Goal: Check status: Check status

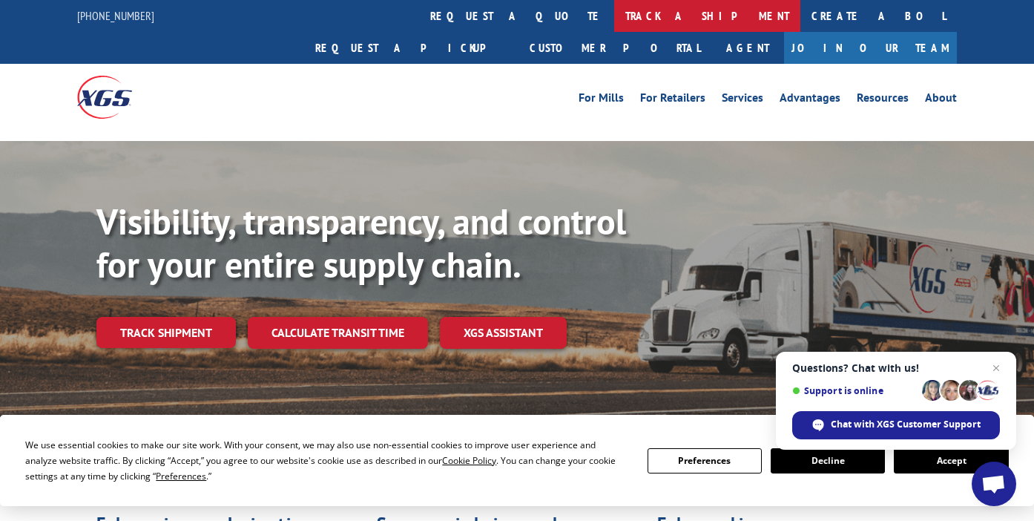
click at [614, 10] on link "track a shipment" at bounding box center [707, 16] width 186 height 32
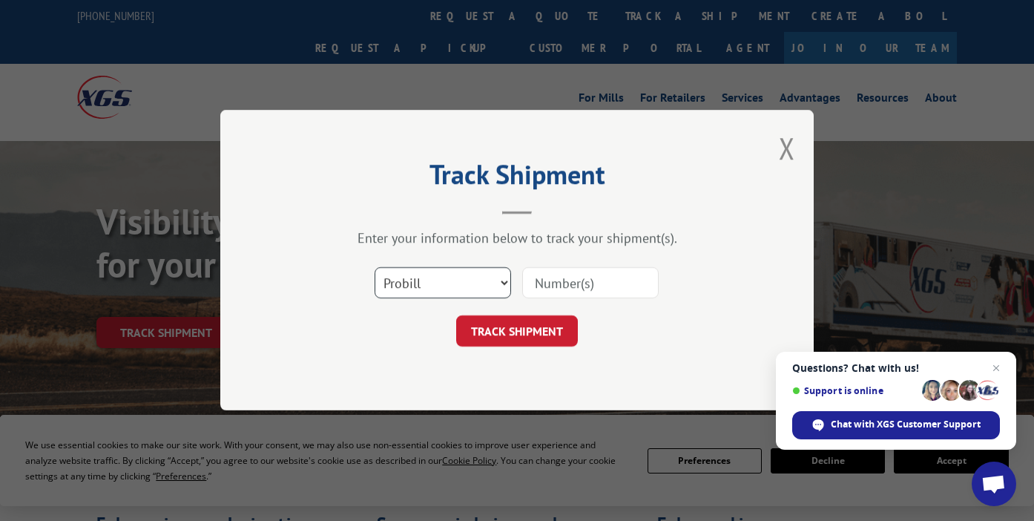
click at [483, 291] on select "Select category... Probill BOL PO" at bounding box center [443, 283] width 137 height 31
click at [375, 268] on select "Select category... Probill BOL PO" at bounding box center [443, 283] width 137 height 31
click at [407, 283] on select "Select category... Probill BOL PO" at bounding box center [443, 283] width 137 height 31
select select "bol"
click at [375, 268] on select "Select category... Probill BOL PO" at bounding box center [443, 283] width 137 height 31
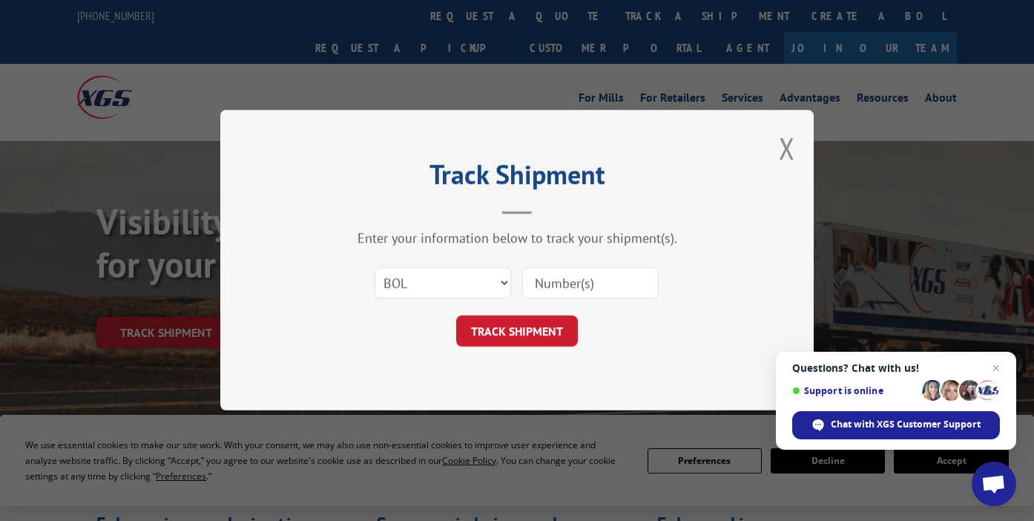
click at [585, 270] on input at bounding box center [590, 283] width 137 height 31
paste input "486926"
type input "486926"
click at [531, 332] on button "TRACK SHIPMENT" at bounding box center [517, 331] width 122 height 31
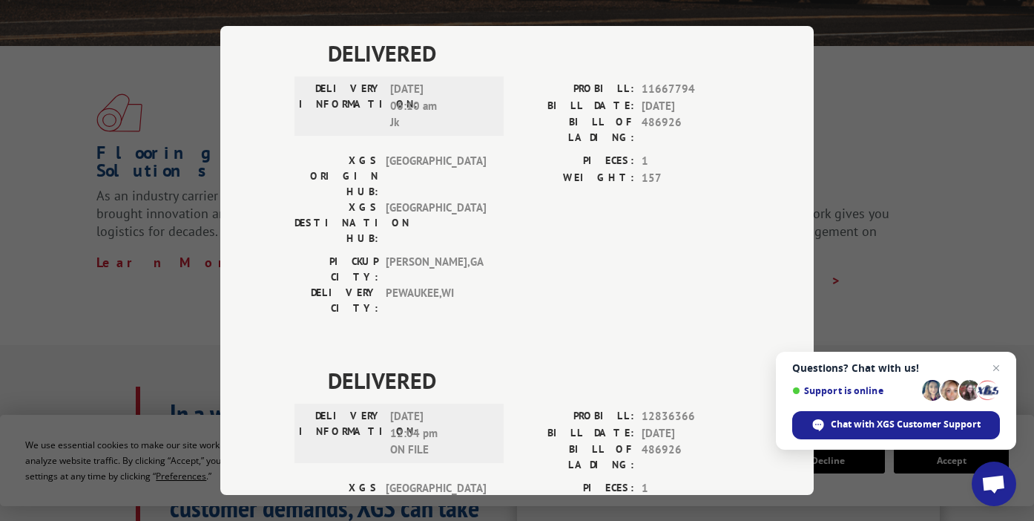
scroll to position [445, 0]
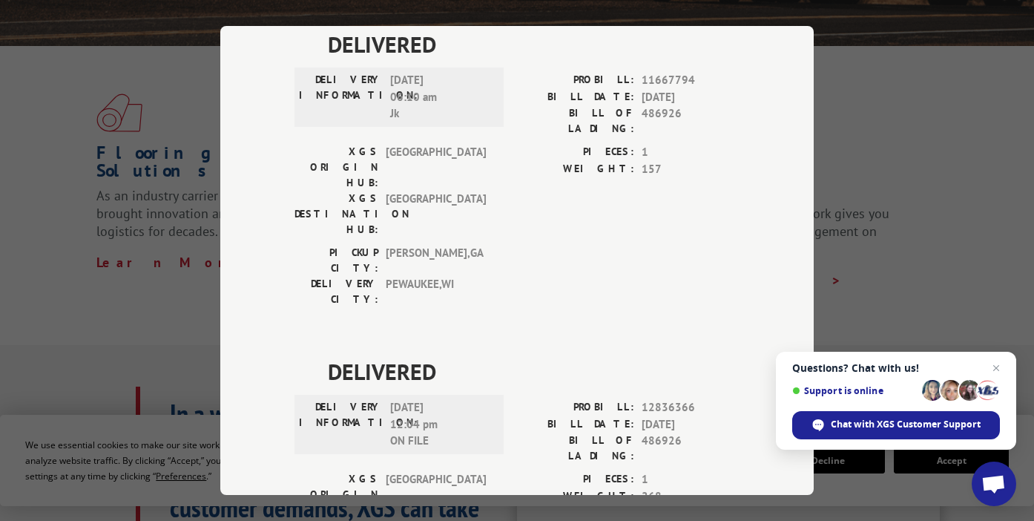
click at [888, 134] on div "Track Shipment DELIVERED DELIVERY INFORMATION: PROBILL: 9929503 BILL DATE: [DAT…" at bounding box center [517, 260] width 1034 height 521
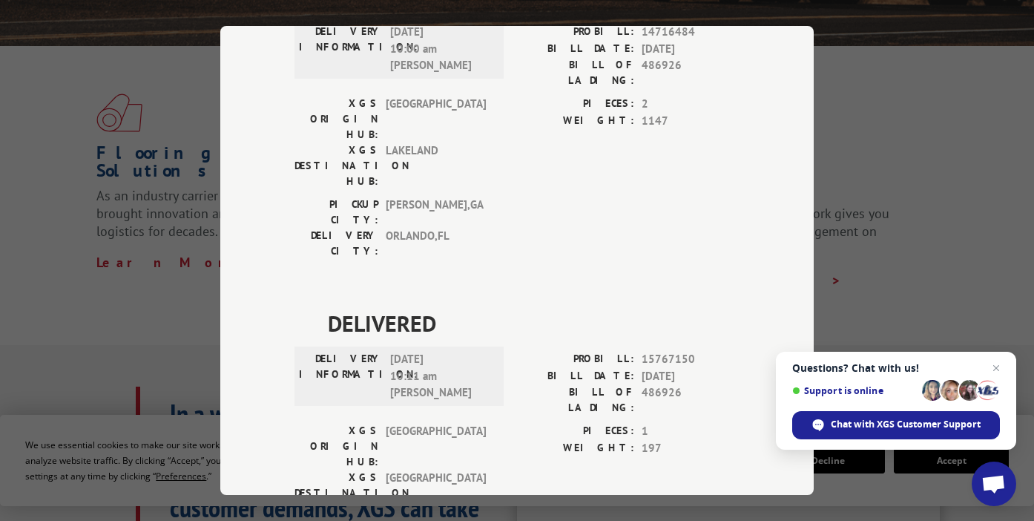
scroll to position [1166, 0]
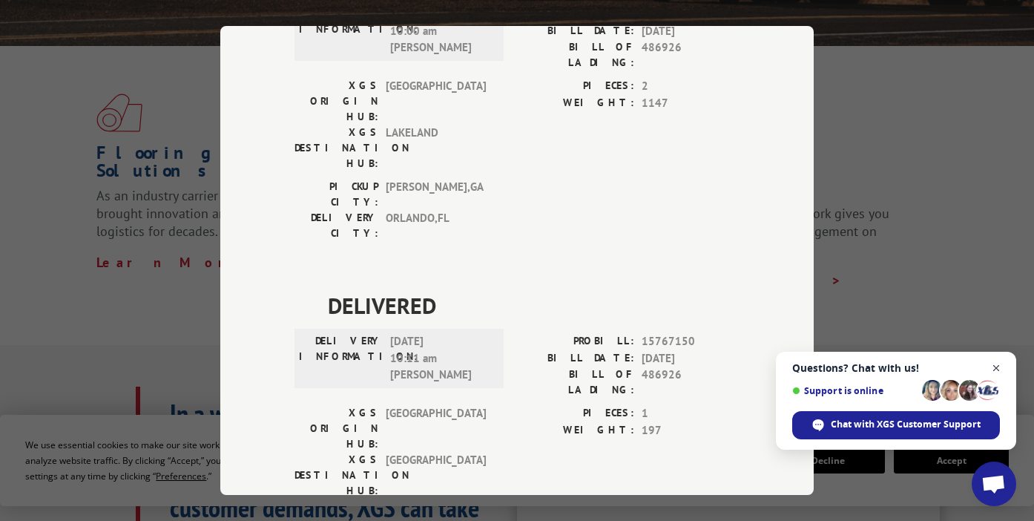
click at [989, 361] on span "Close chat" at bounding box center [997, 368] width 19 height 19
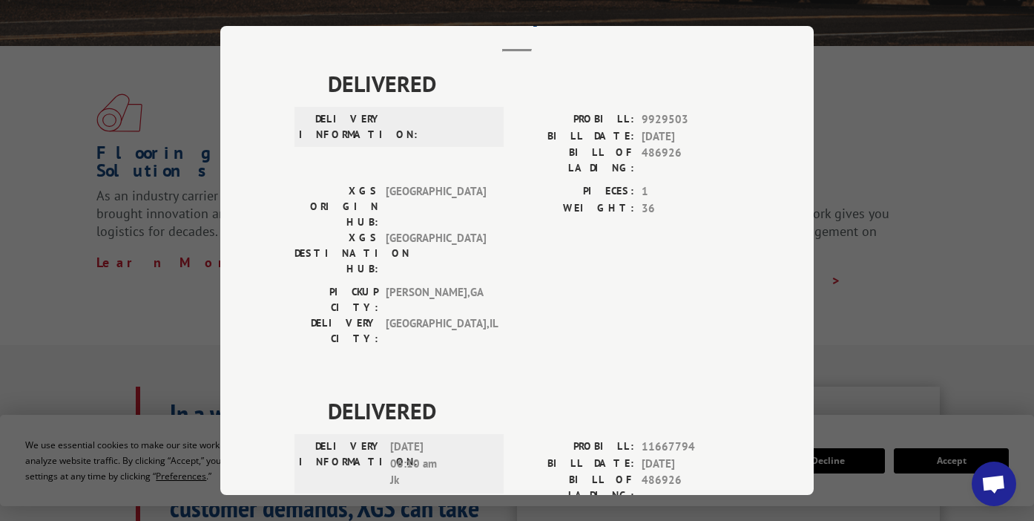
scroll to position [0, 0]
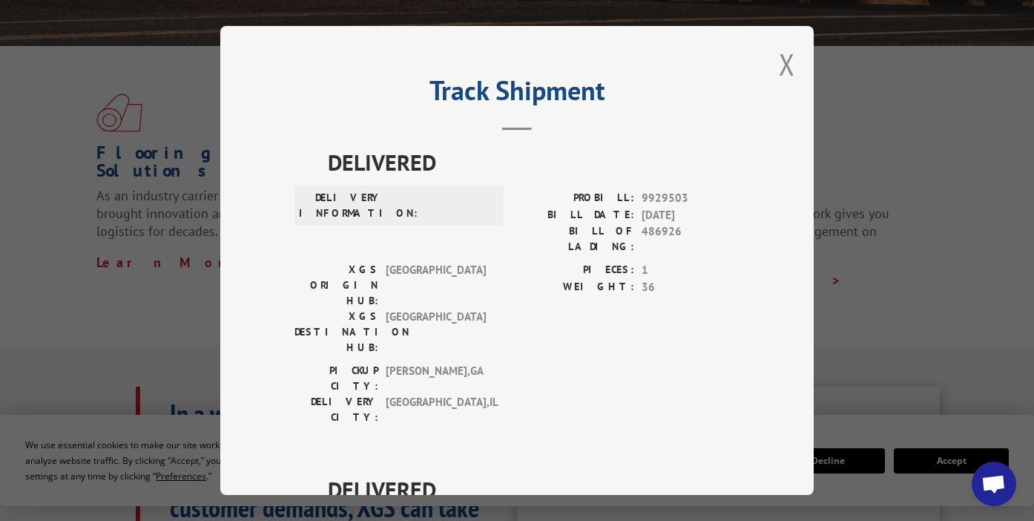
click at [793, 66] on div "Track Shipment DELIVERED DELIVERY INFORMATION: PROBILL: 9929503 BILL DATE: [DAT…" at bounding box center [517, 260] width 594 height 469
click at [786, 65] on button "Close modal" at bounding box center [787, 64] width 16 height 39
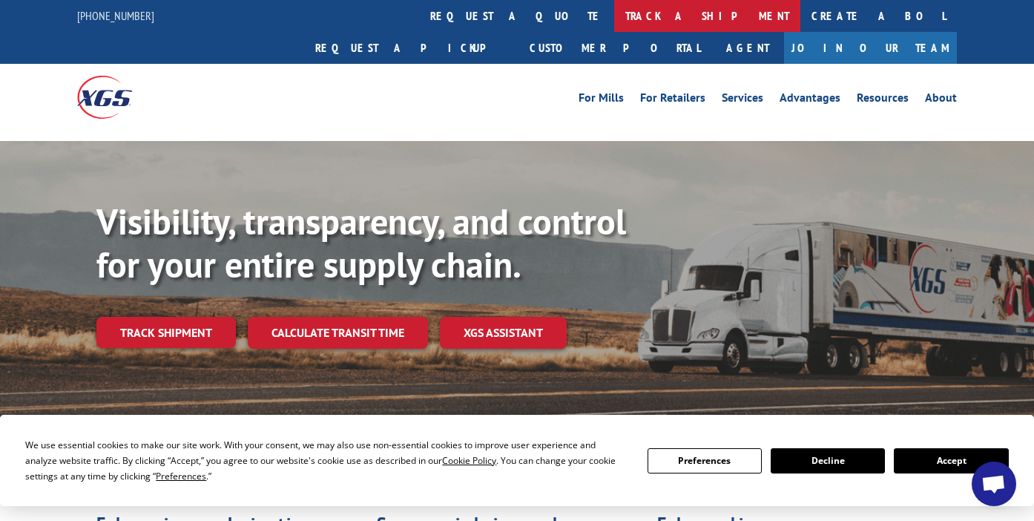
click at [614, 14] on link "track a shipment" at bounding box center [707, 16] width 186 height 32
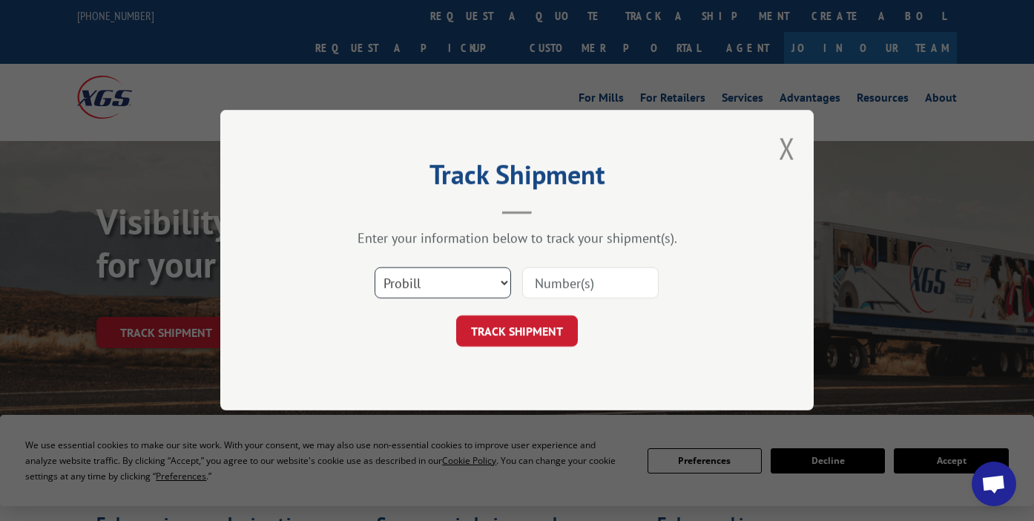
click at [456, 282] on select "Select category... Probill BOL PO" at bounding box center [443, 283] width 137 height 31
click at [375, 268] on select "Select category... Probill BOL PO" at bounding box center [443, 283] width 137 height 31
click at [578, 264] on div "Select category... Probill BOL PO" at bounding box center [517, 283] width 445 height 49
click at [560, 280] on input at bounding box center [590, 283] width 137 height 31
paste input "264365251015"
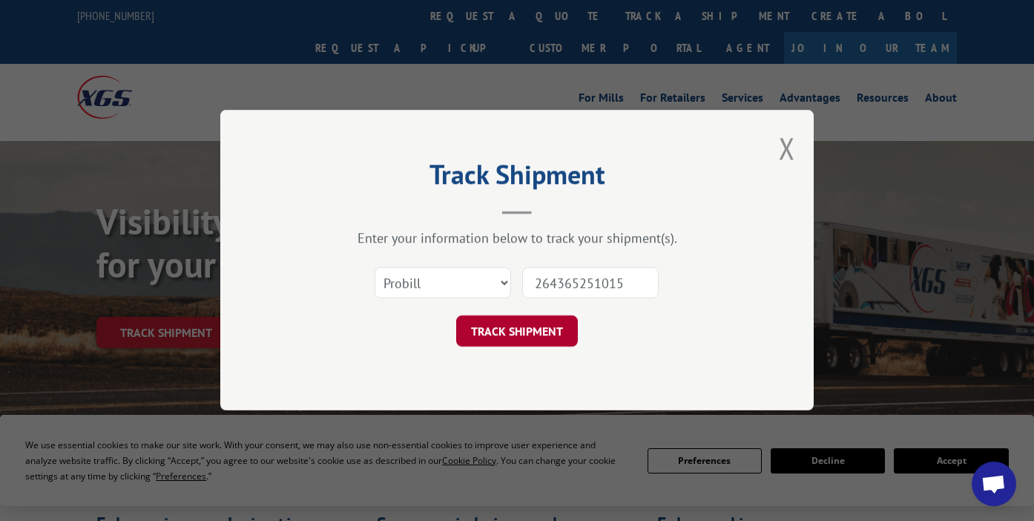
type input "264365251015"
click at [532, 332] on button "TRACK SHIPMENT" at bounding box center [517, 331] width 122 height 31
